Goal: Information Seeking & Learning: Learn about a topic

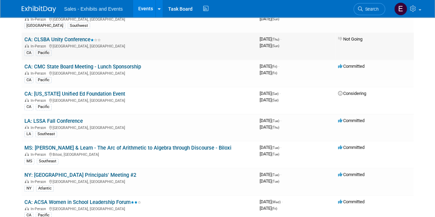
scroll to position [103, 0]
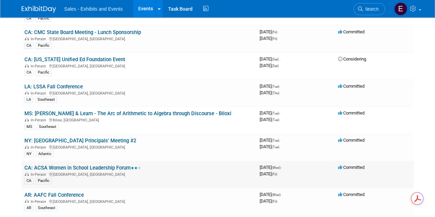
click at [77, 166] on link "CA: ACSA Women in School Leadership Forum" at bounding box center [82, 168] width 117 height 6
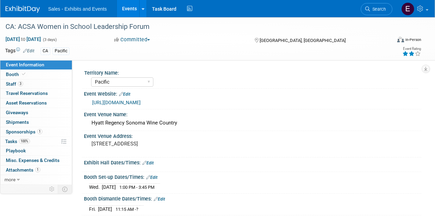
select select "Pacific"
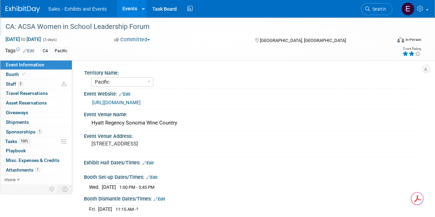
drag, startPoint x: 4, startPoint y: 25, endPoint x: 150, endPoint y: 30, distance: 146.4
click at [150, 30] on div "CA: ACSA Women in School Leadership Forum" at bounding box center [194, 27] width 383 height 12
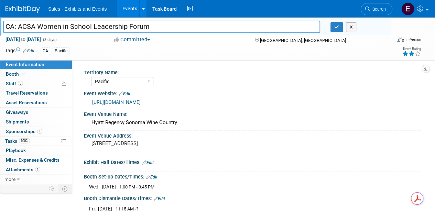
drag, startPoint x: 153, startPoint y: 30, endPoint x: -3, endPoint y: 30, distance: 155.9
click at [0, 30] on html "Sales - Exhibits and Events Events Add Event Bulk Upload Events Shareable Event…" at bounding box center [217, 108] width 435 height 217
drag, startPoint x: 248, startPoint y: 101, endPoint x: 87, endPoint y: 100, distance: 160.4
click at [87, 100] on div "[URL][DOMAIN_NAME]" at bounding box center [253, 102] width 338 height 10
copy link "[URL][DOMAIN_NAME]"
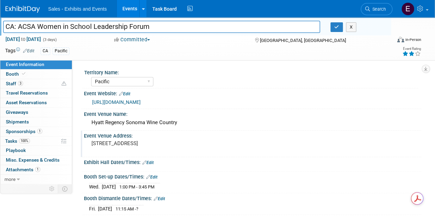
click at [264, 141] on div "Event Venue Address: 170 Railroad St, Santa Rosa, CA 95401" at bounding box center [251, 144] width 341 height 26
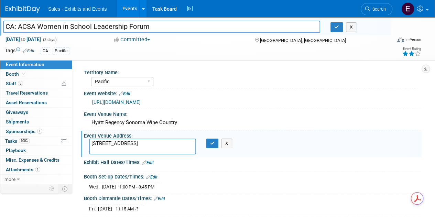
click at [308, 142] on div "Event Venue Address: 170 Railroad St, Santa Rosa, CA 95401 170 Railroad St, San…" at bounding box center [251, 144] width 341 height 26
click at [299, 166] on div "Save Changes Cancel" at bounding box center [253, 168] width 338 height 4
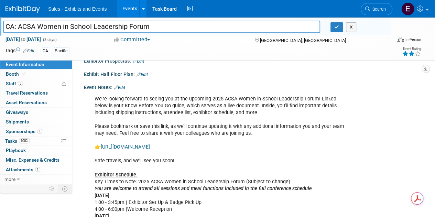
scroll to position [172, 0]
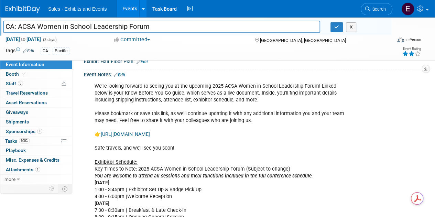
click at [150, 132] on link "https://docs.google.com/document/d/156B3qA0nc0cAm_KcQ0upSsjxkPLrSjlZrf7ggOzZkIE…" at bounding box center [125, 134] width 49 height 6
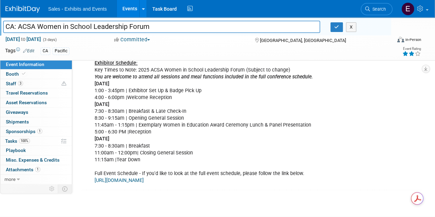
scroll to position [275, 0]
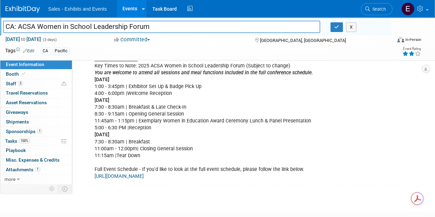
click at [136, 173] on link "https://2025acsawslf.sched.com/" at bounding box center [119, 176] width 49 height 6
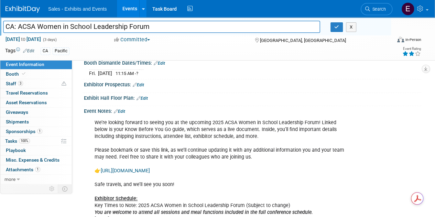
scroll to position [138, 0]
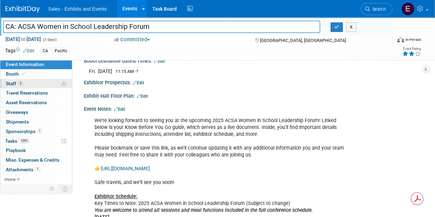
click at [14, 84] on span "Staff 3" at bounding box center [14, 84] width 17 height 6
